Goal: Information Seeking & Learning: Learn about a topic

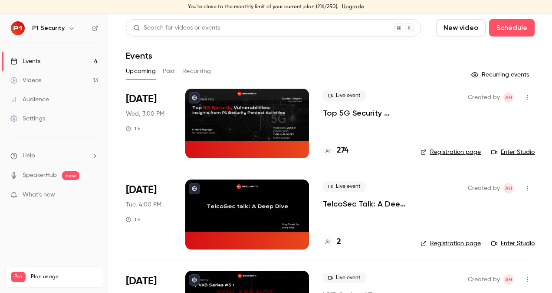
click at [369, 113] on p "Top 5G Security Vulnerabilities: Insights from P1 Security Pentest Activities" at bounding box center [365, 113] width 84 height 10
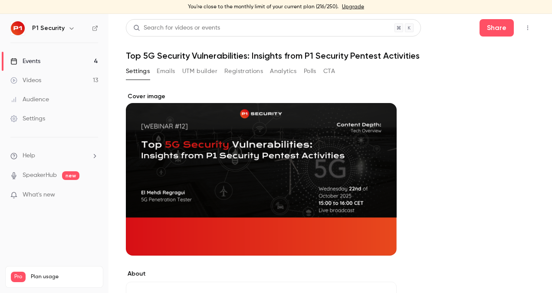
click at [251, 75] on button "Registrations" at bounding box center [243, 71] width 39 height 14
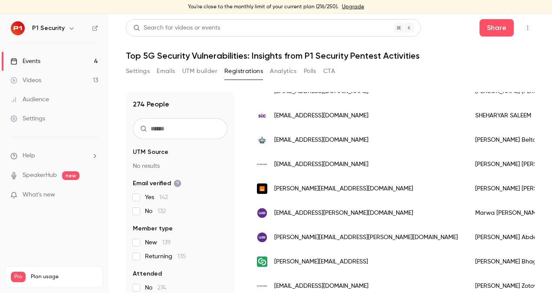
scroll to position [10, 0]
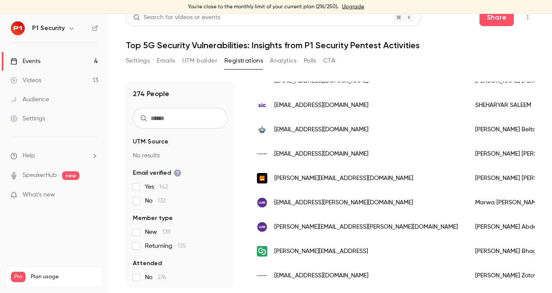
click at [31, 56] on link "Events 4" at bounding box center [54, 61] width 109 height 19
